Goal: Task Accomplishment & Management: Complete application form

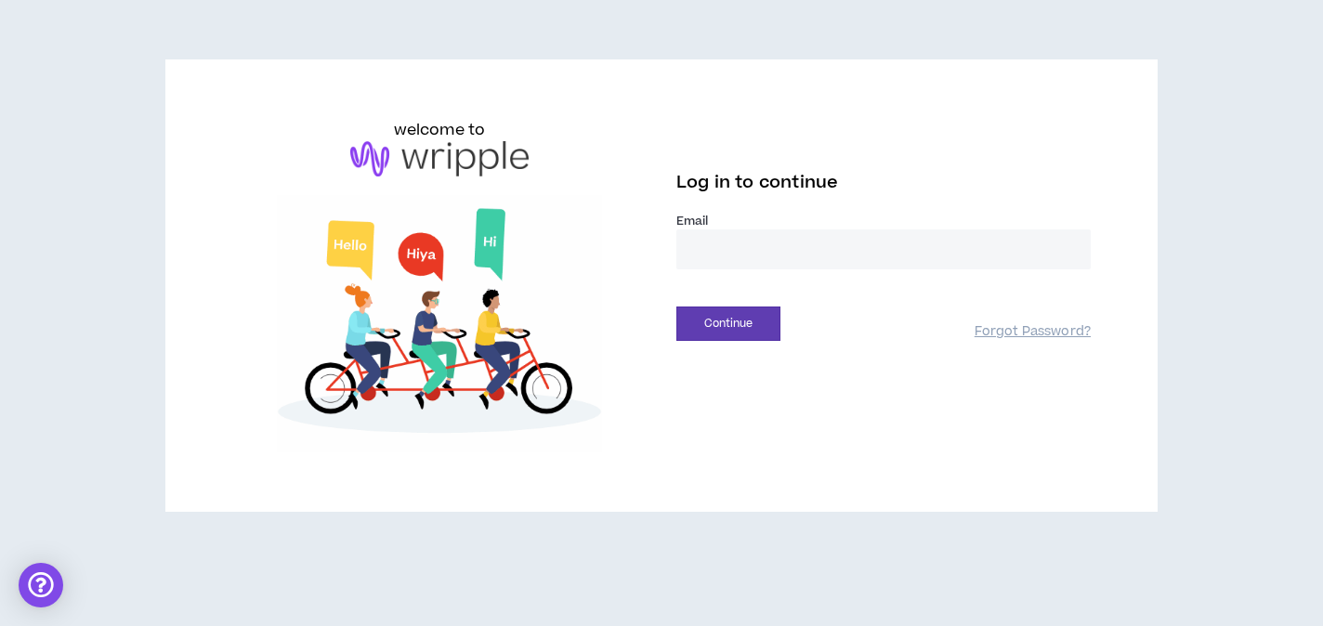
click at [763, 255] on input "email" at bounding box center [883, 250] width 414 height 40
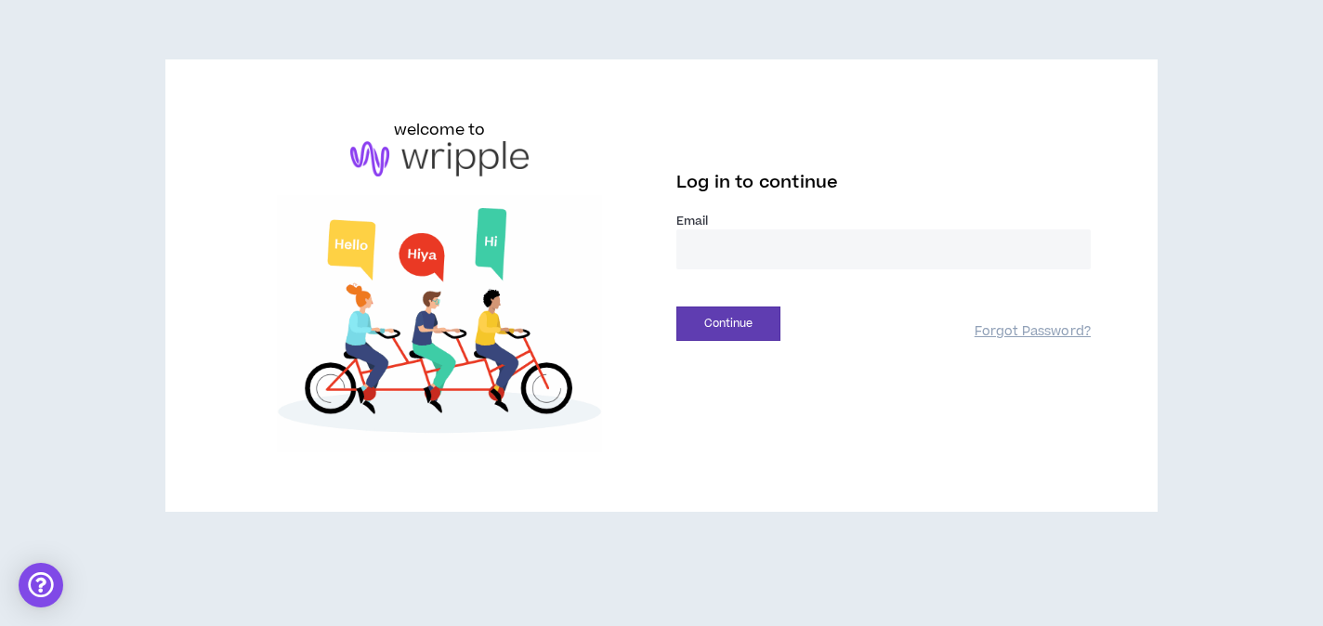
type input "**********"
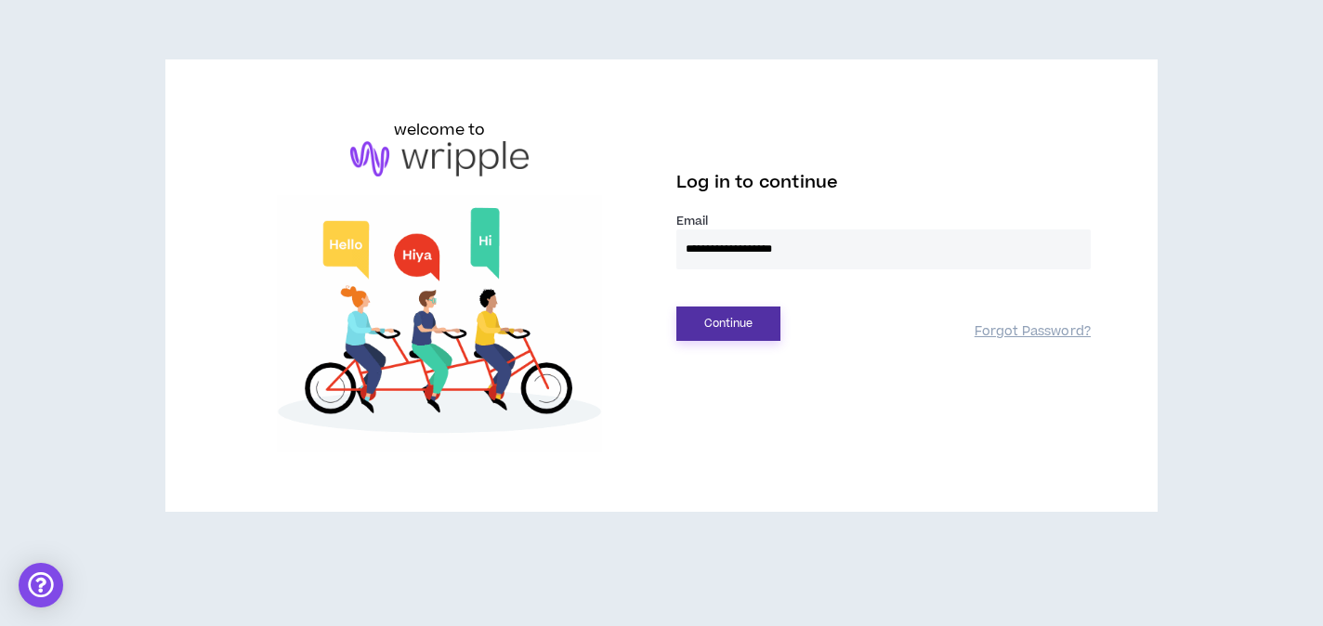
click at [765, 324] on button "Continue" at bounding box center [728, 324] width 104 height 34
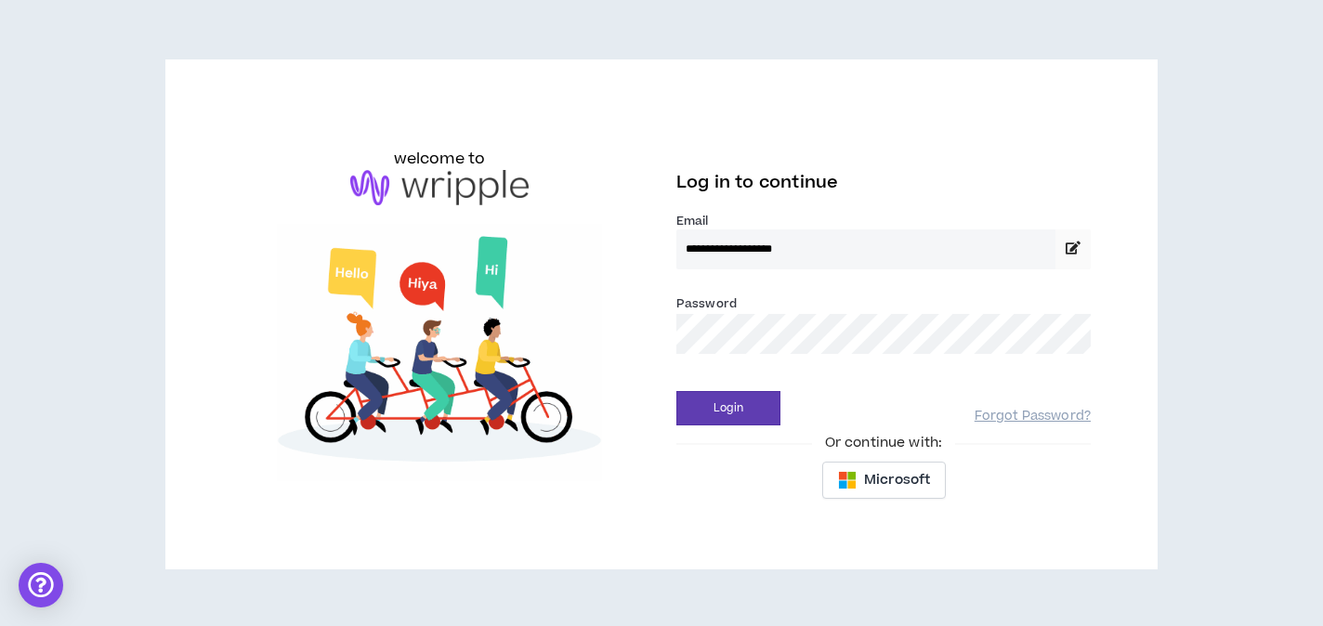
click at [676, 391] on button "Login" at bounding box center [728, 408] width 104 height 34
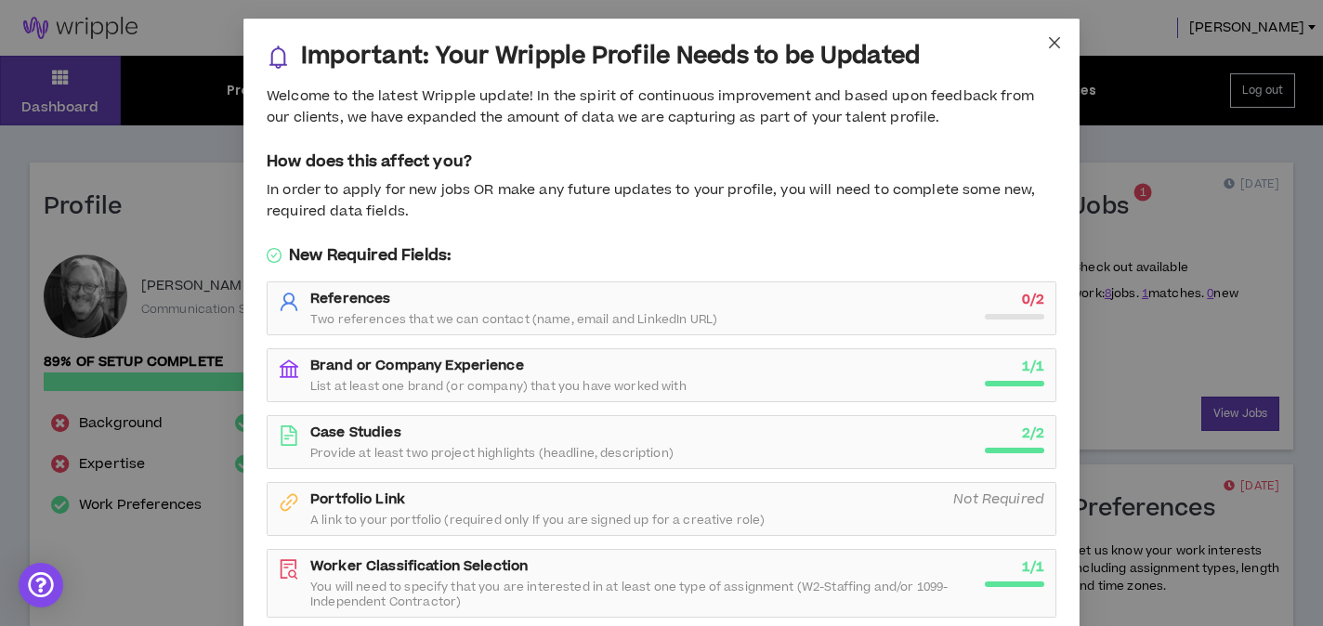
click at [1055, 51] on span "Close" at bounding box center [1055, 44] width 50 height 50
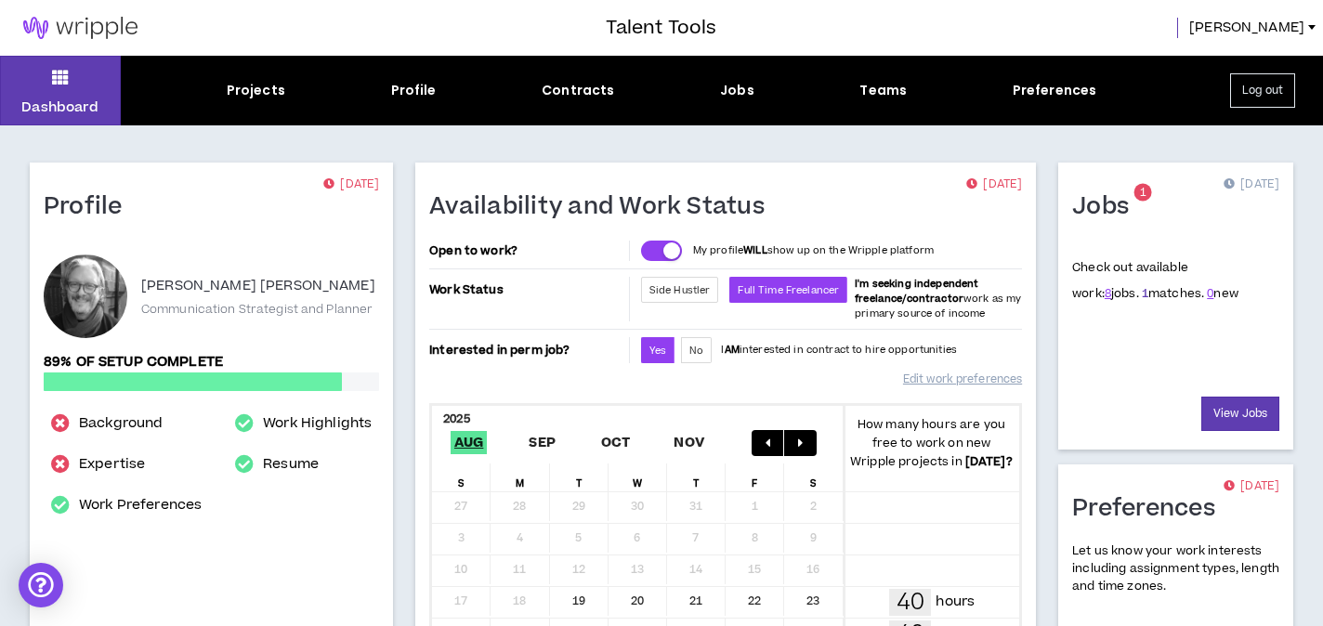
click at [1142, 295] on link "1" at bounding box center [1145, 293] width 7 height 17
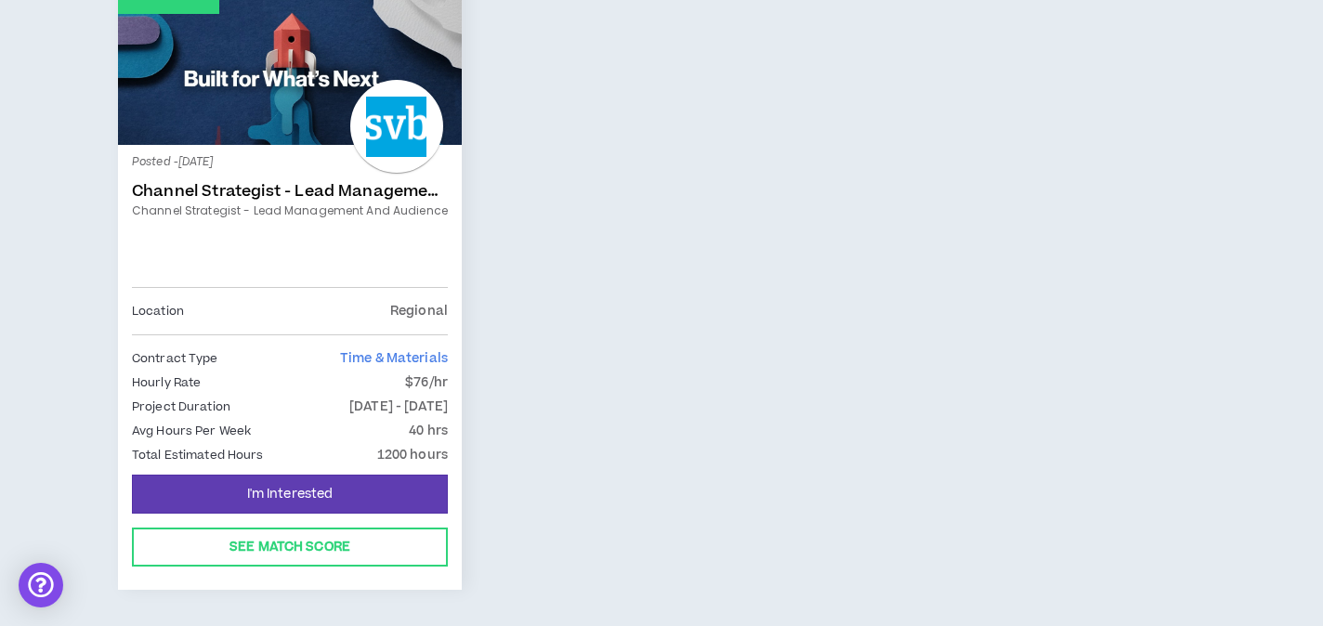
scroll to position [363, 0]
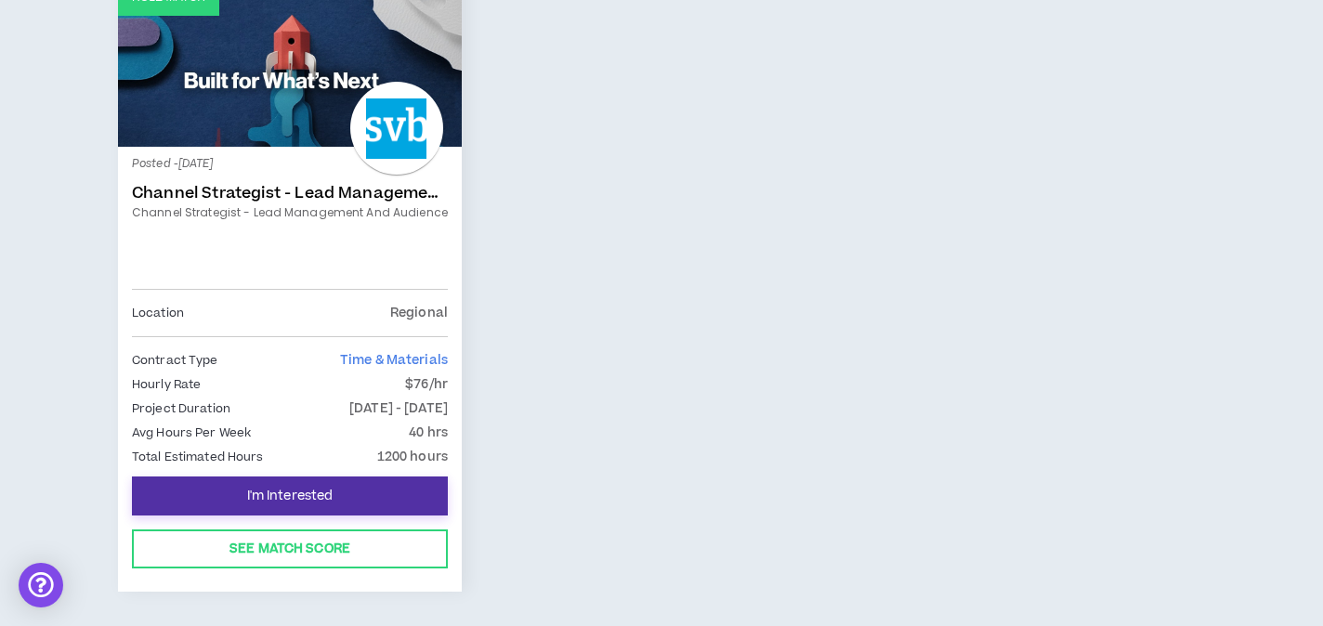
click at [352, 495] on button "I'm Interested" at bounding box center [290, 496] width 316 height 39
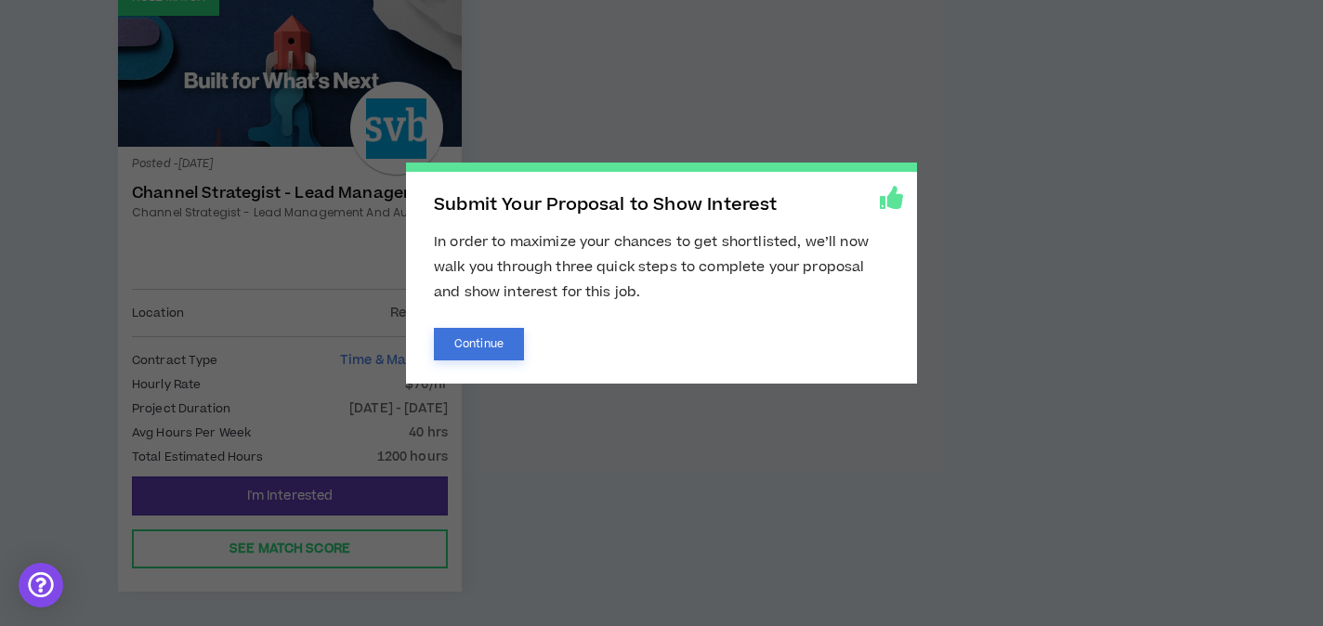
click at [487, 340] on button "Continue" at bounding box center [479, 344] width 90 height 33
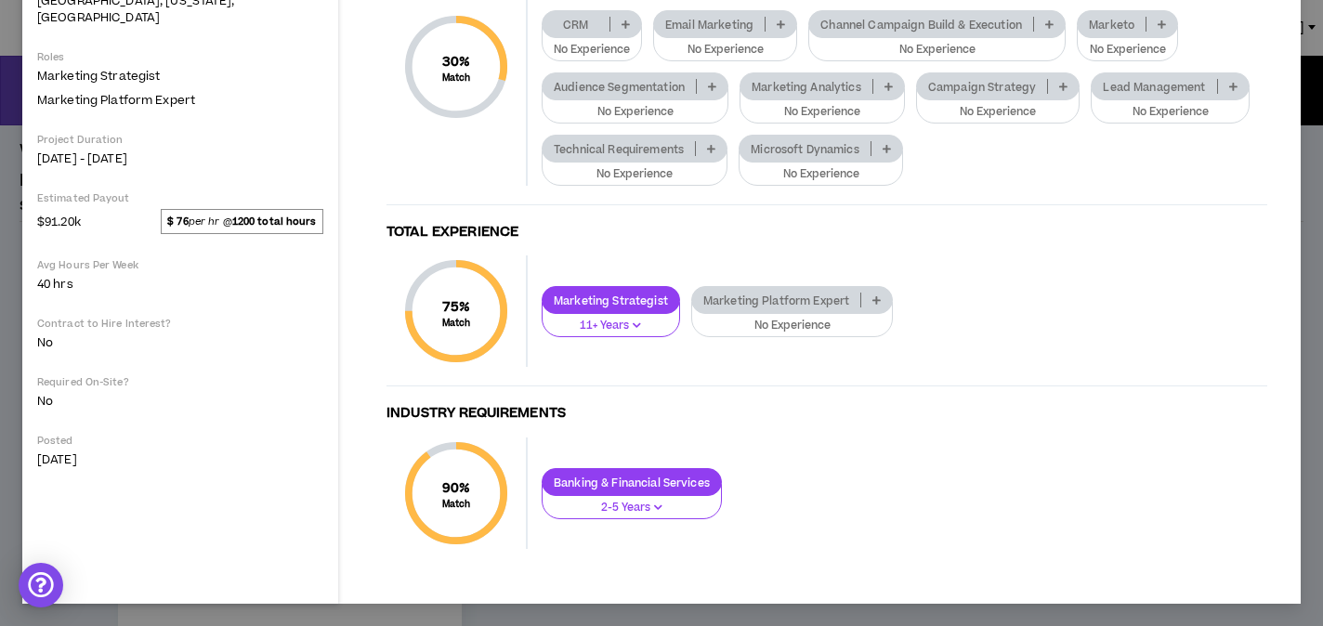
scroll to position [5, 0]
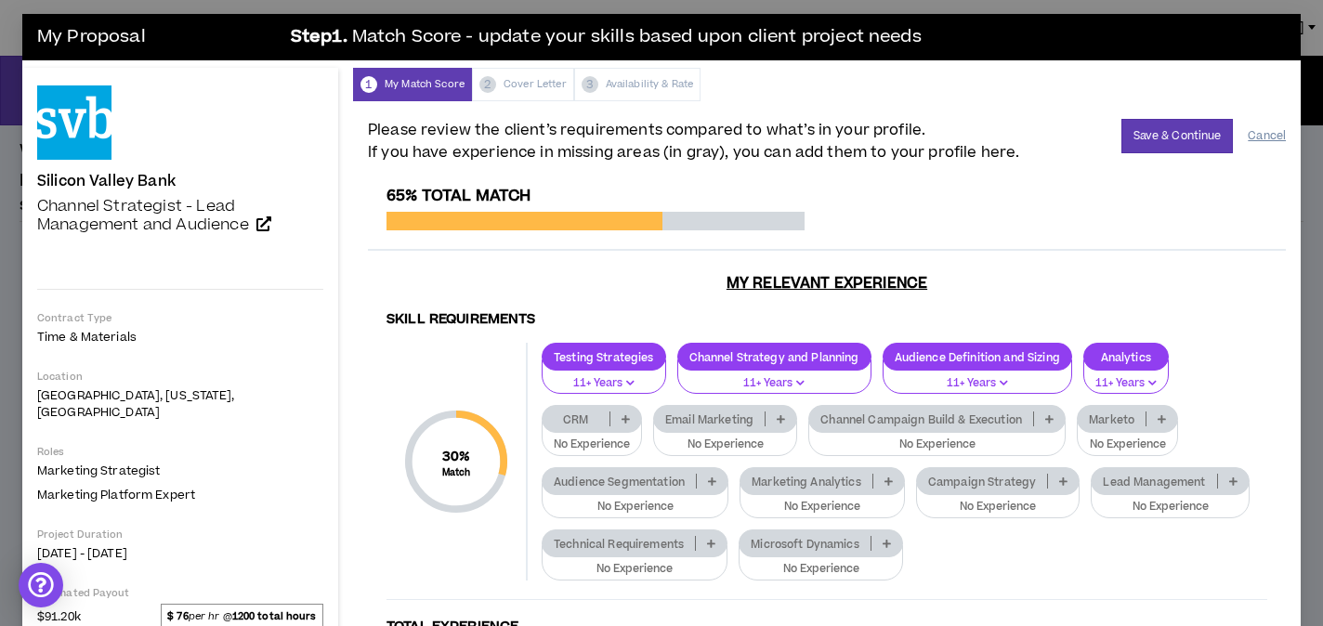
click at [1280, 135] on button "Cancel" at bounding box center [1267, 136] width 38 height 33
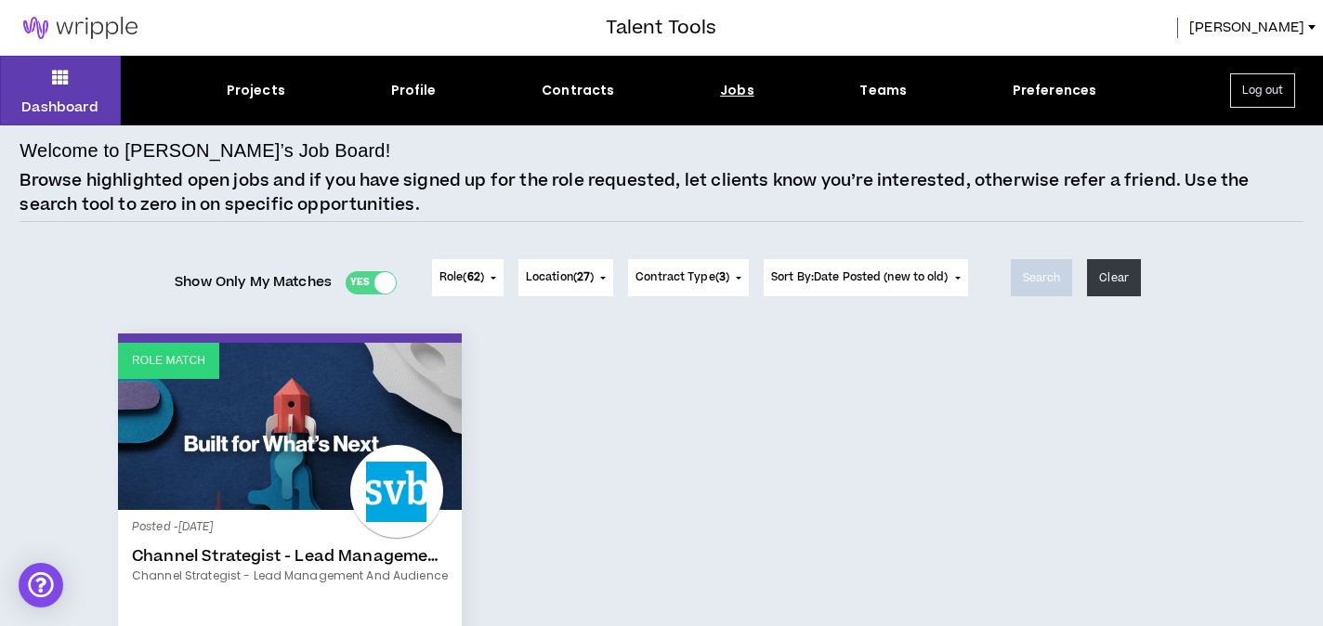
scroll to position [400, 0]
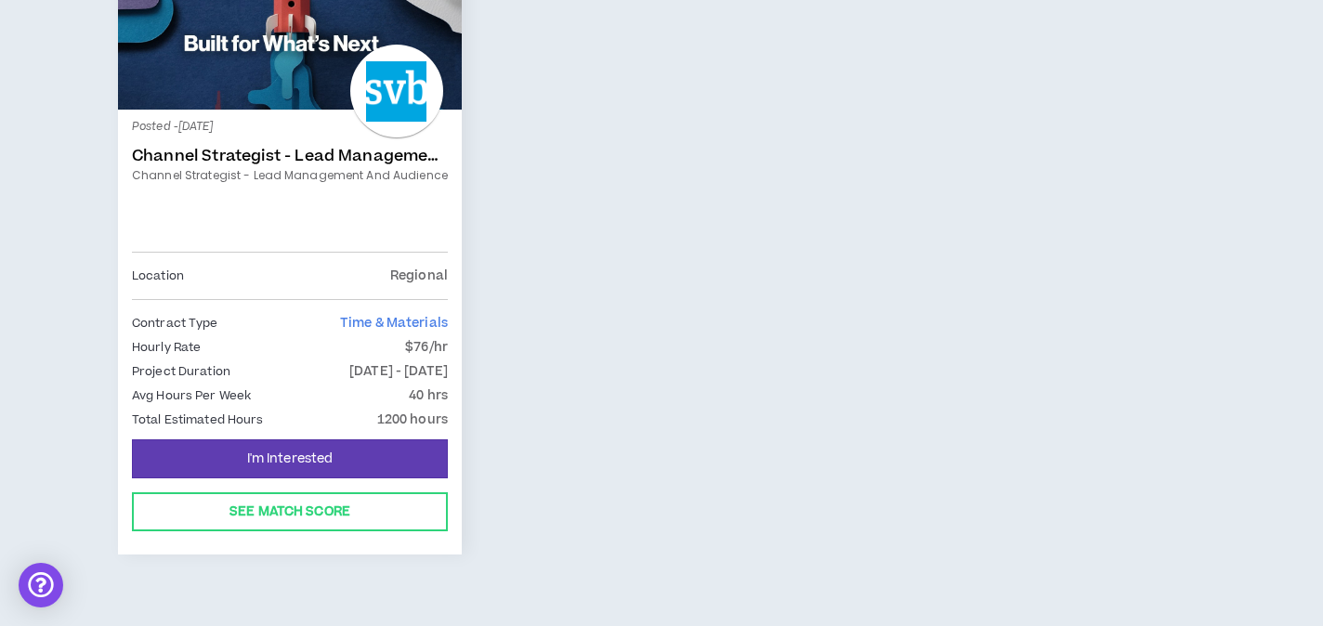
click at [253, 160] on link "Channel Strategist - Lead Management and Audience" at bounding box center [290, 156] width 316 height 19
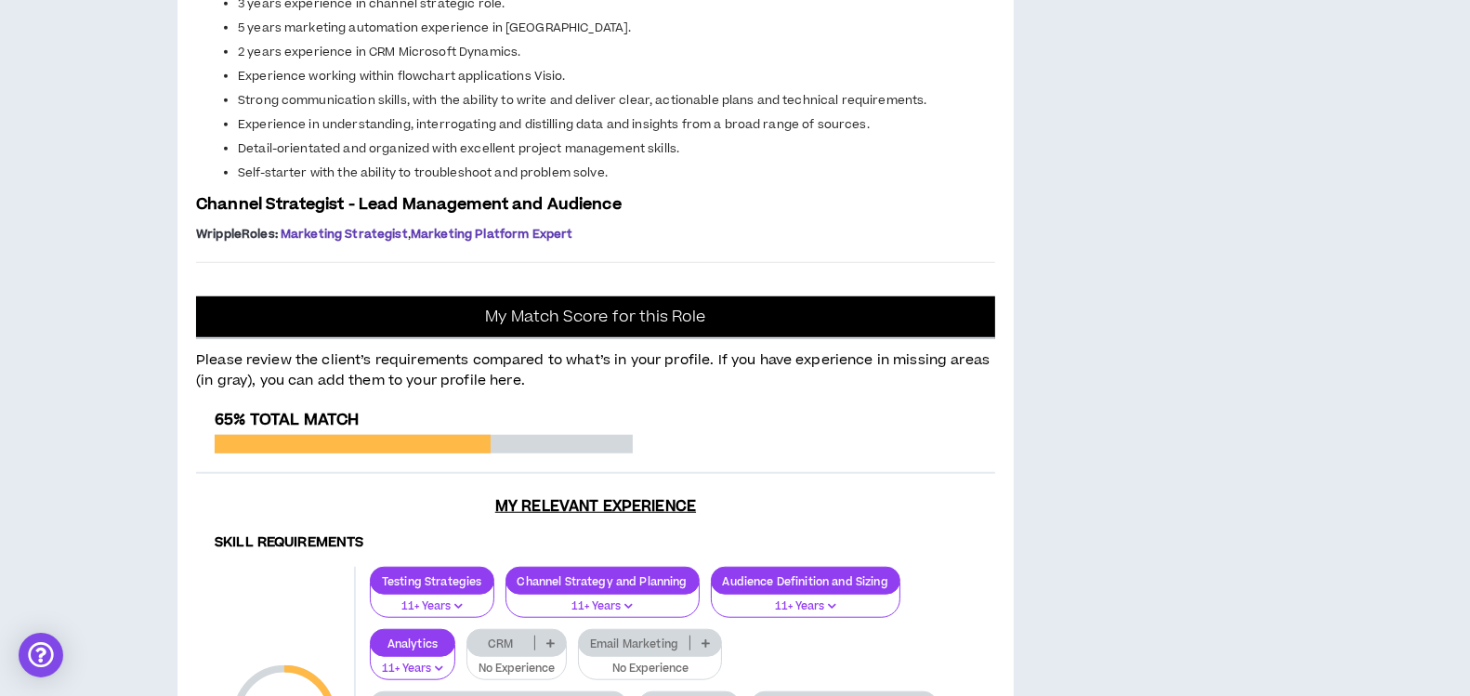
scroll to position [1254, 0]
